Goal: Use online tool/utility

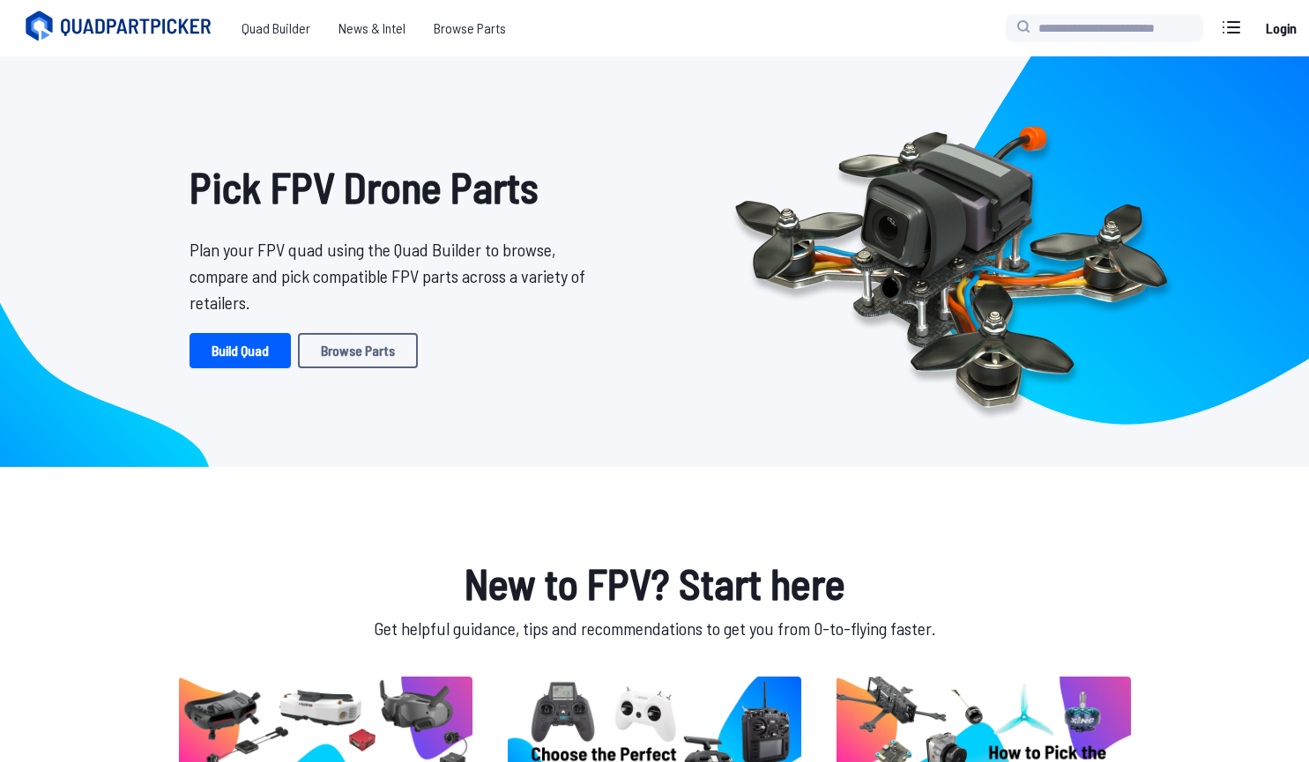
click at [261, 348] on link "Build Quad" at bounding box center [239, 350] width 101 height 35
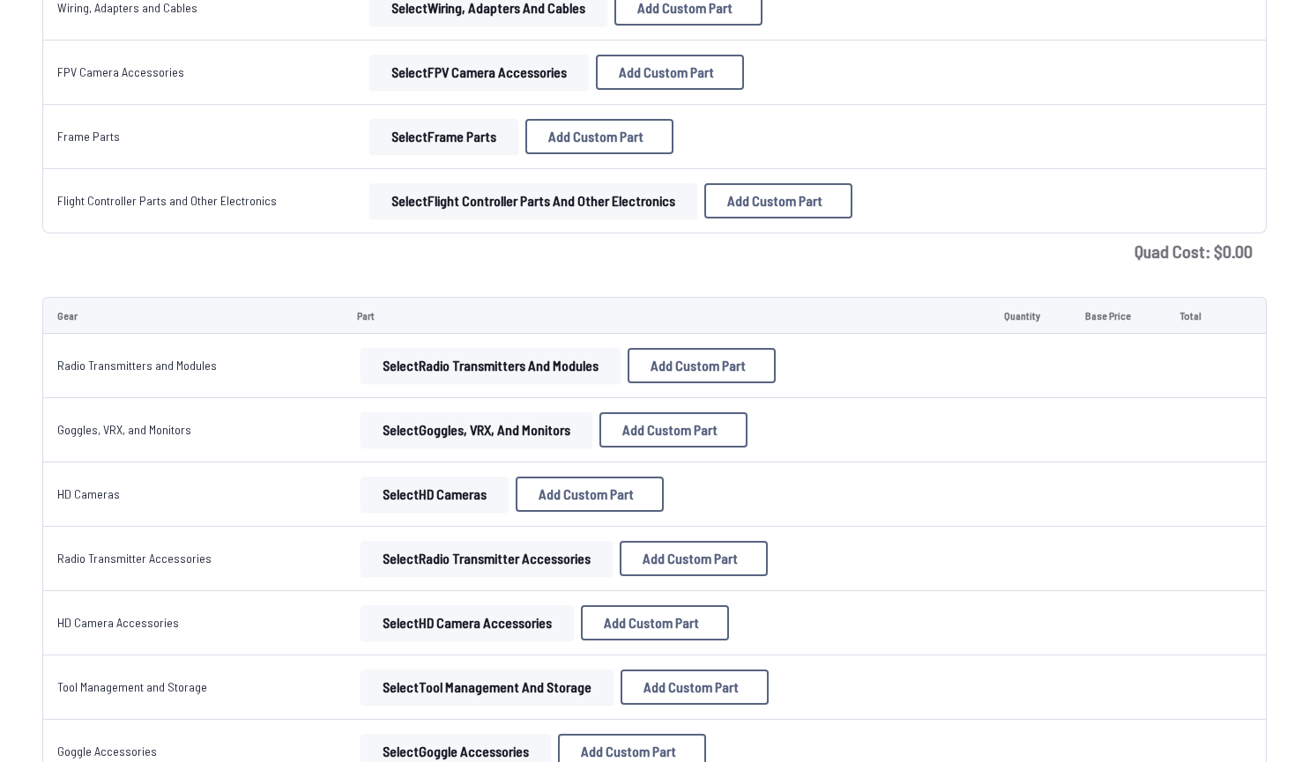
scroll to position [999, 0]
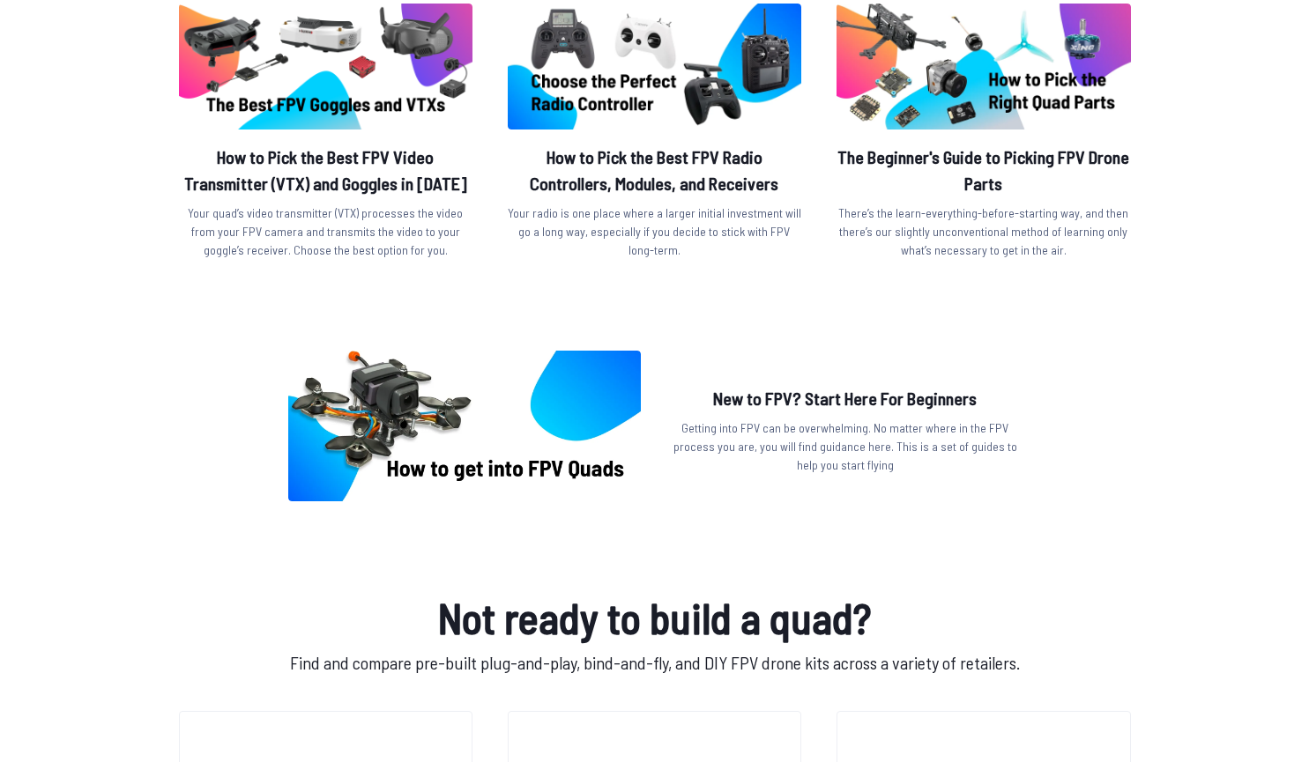
scroll to position [674, 0]
